Goal: Task Accomplishment & Management: Manage account settings

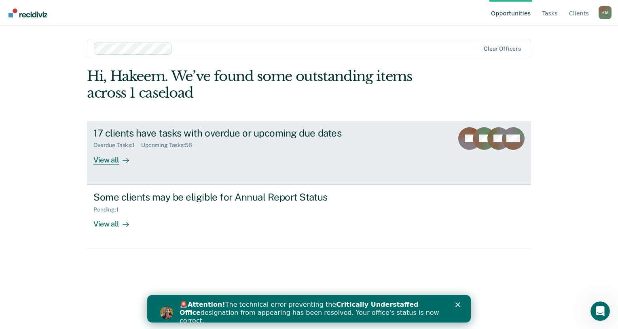
click at [150, 142] on div "Upcoming Tasks : 56" at bounding box center [169, 145] width 57 height 7
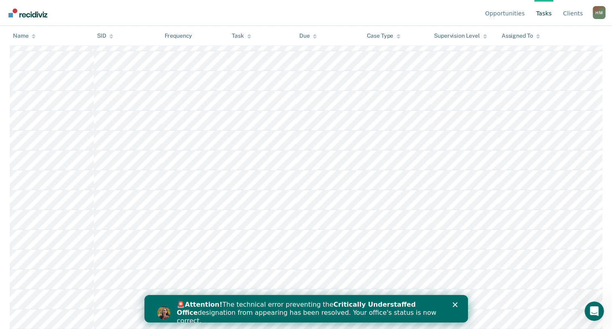
scroll to position [1117, 0]
click at [456, 304] on icon "Close" at bounding box center [455, 304] width 5 height 5
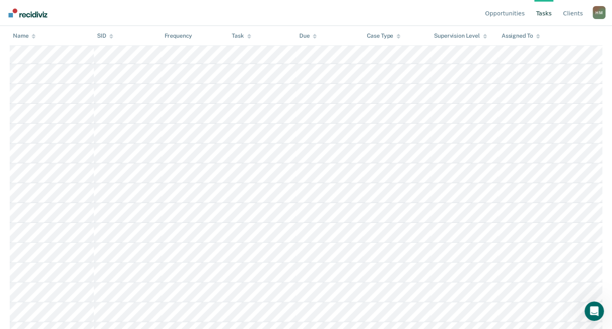
scroll to position [0, 0]
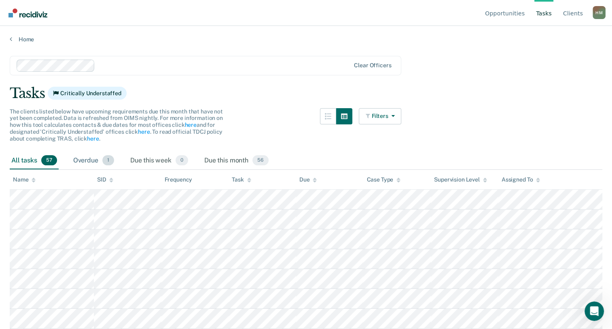
click at [102, 160] on span "1" at bounding box center [108, 160] width 12 height 11
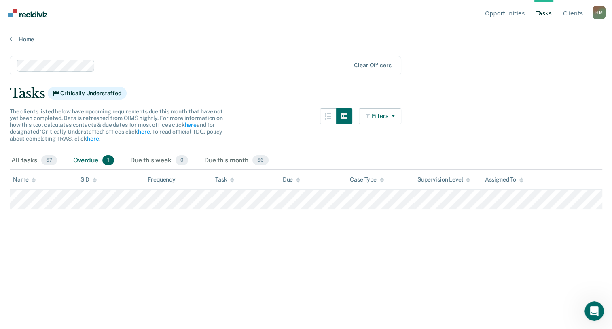
click at [599, 16] on div "H M" at bounding box center [599, 12] width 13 height 13
click at [546, 65] on link "Log Out" at bounding box center [567, 63] width 52 height 7
